Goal: Check status: Check status

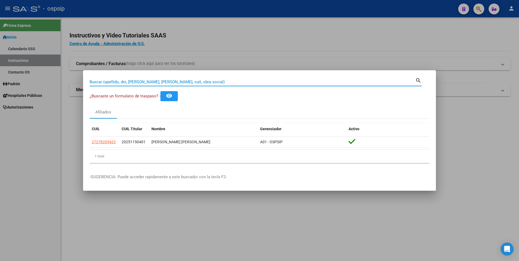
paste input "24.639.002"
click at [103, 82] on input "24.639.002" at bounding box center [253, 82] width 326 height 5
type input "24639002"
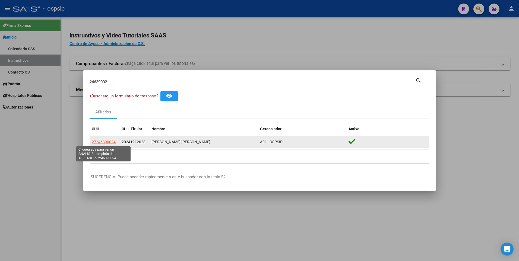
click at [106, 144] on span "27246390024" at bounding box center [104, 142] width 24 height 4
type textarea "27246390024"
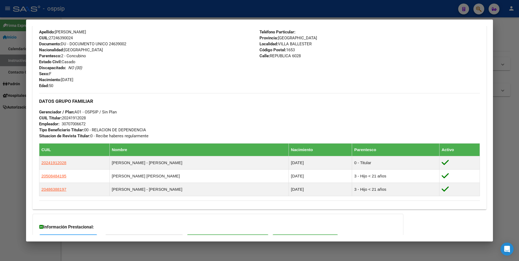
scroll to position [247, 0]
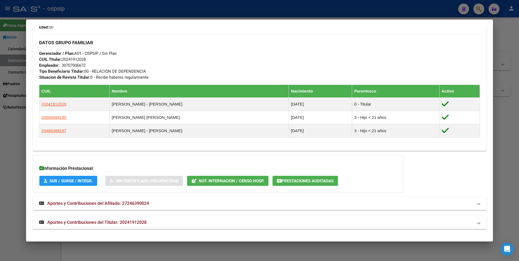
click at [125, 225] on span "Aportes y Contribuciones del Titular: 20241912028" at bounding box center [96, 222] width 99 height 5
click at [227, 182] on span "Not. Internacion / Censo Hosp." at bounding box center [231, 181] width 65 height 5
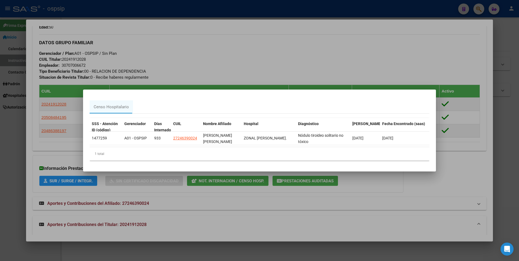
click at [377, 198] on div at bounding box center [259, 130] width 519 height 261
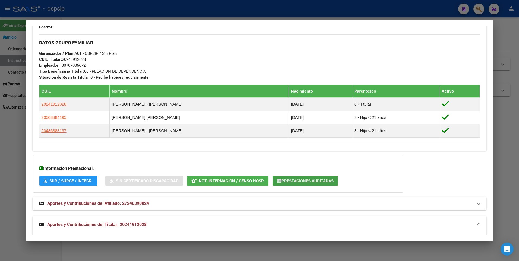
click at [305, 181] on span "Prestaciones Auditadas" at bounding box center [308, 181] width 52 height 5
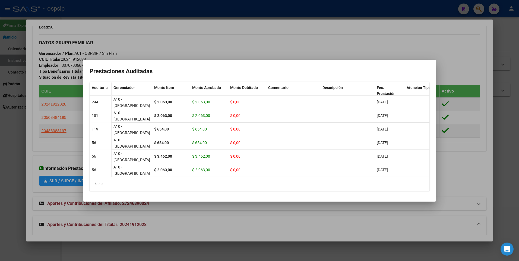
click at [220, 220] on div at bounding box center [259, 130] width 519 height 261
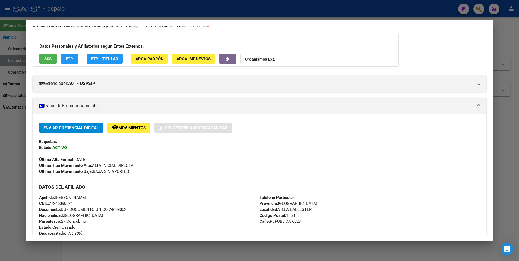
scroll to position [0, 0]
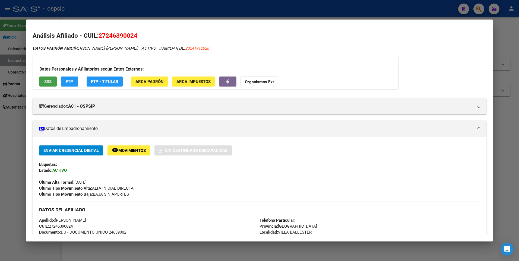
click at [50, 78] on button "SSS" at bounding box center [47, 82] width 17 height 10
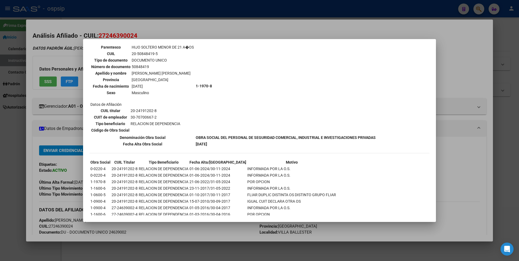
scroll to position [395, 0]
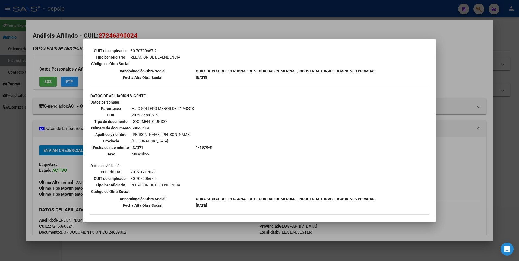
drag, startPoint x: 181, startPoint y: 33, endPoint x: 178, endPoint y: 15, distance: 18.2
click at [180, 32] on div at bounding box center [259, 130] width 519 height 261
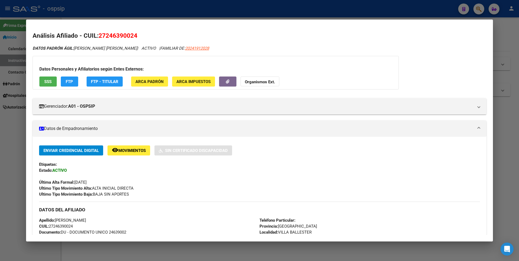
click at [177, 8] on div at bounding box center [259, 130] width 519 height 261
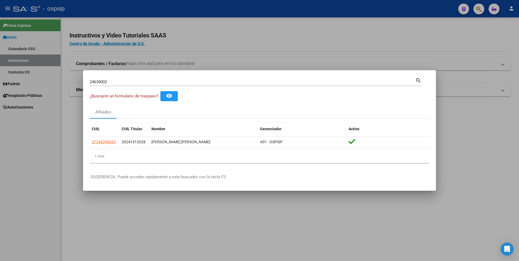
click at [119, 81] on input "24639002" at bounding box center [253, 82] width 326 height 5
drag, startPoint x: 114, startPoint y: 83, endPoint x: 65, endPoint y: 84, distance: 49.7
click at [66, 85] on div "24639002 Buscar (apellido, dni, cuil, nro traspaso, cuit, obra social) search ¿…" at bounding box center [259, 130] width 519 height 261
